Goal: Task Accomplishment & Management: Manage account settings

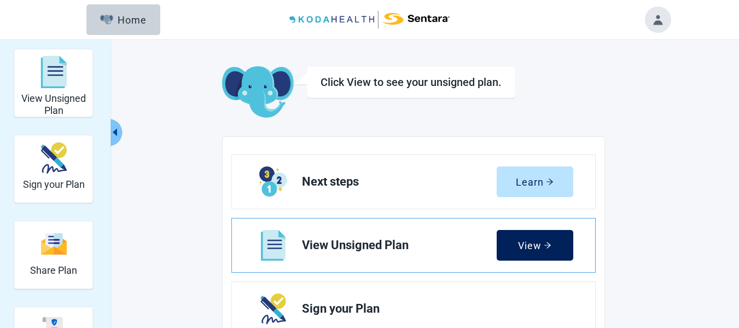
click at [527, 250] on div "View" at bounding box center [534, 245] width 33 height 11
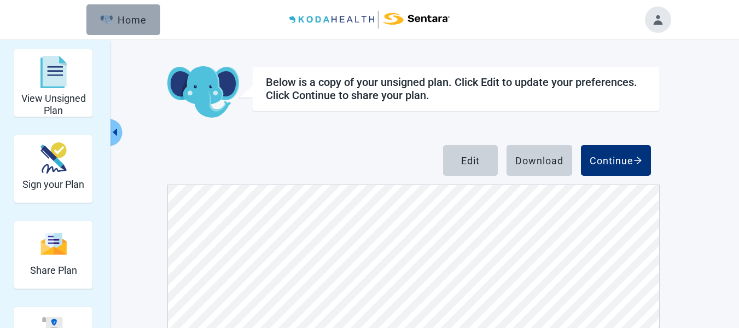
click at [142, 11] on button "Home" at bounding box center [123, 19] width 74 height 31
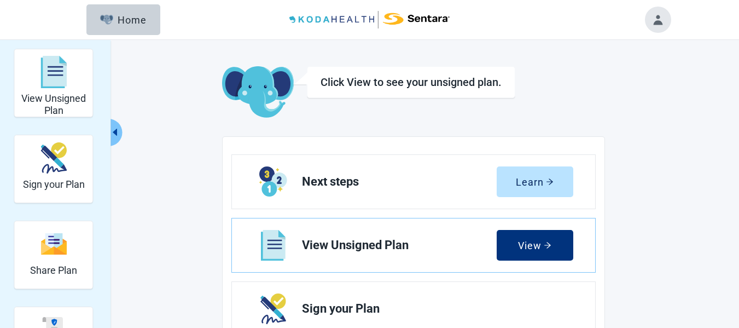
click at [664, 21] on button "Toggle account menu" at bounding box center [658, 20] width 26 height 26
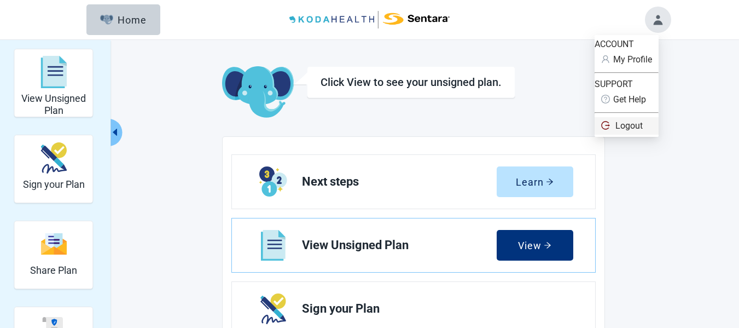
click at [630, 131] on span "Logout" at bounding box center [629, 125] width 27 height 10
